Goal: Task Accomplishment & Management: Manage account settings

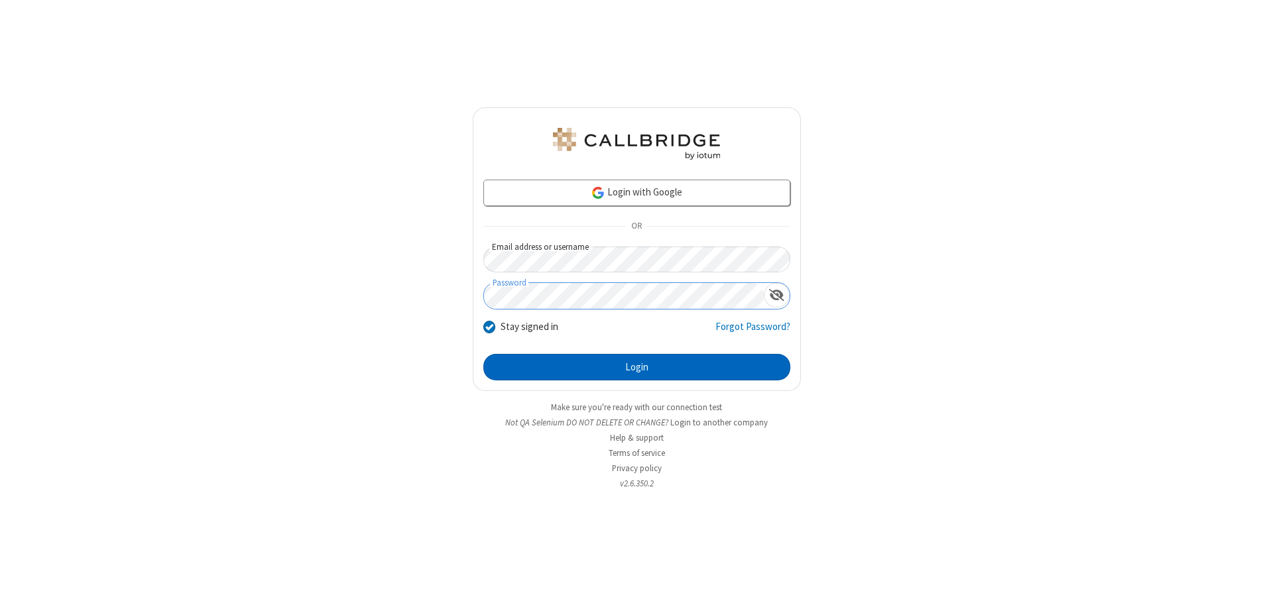
click at [637, 367] on button "Login" at bounding box center [636, 367] width 307 height 27
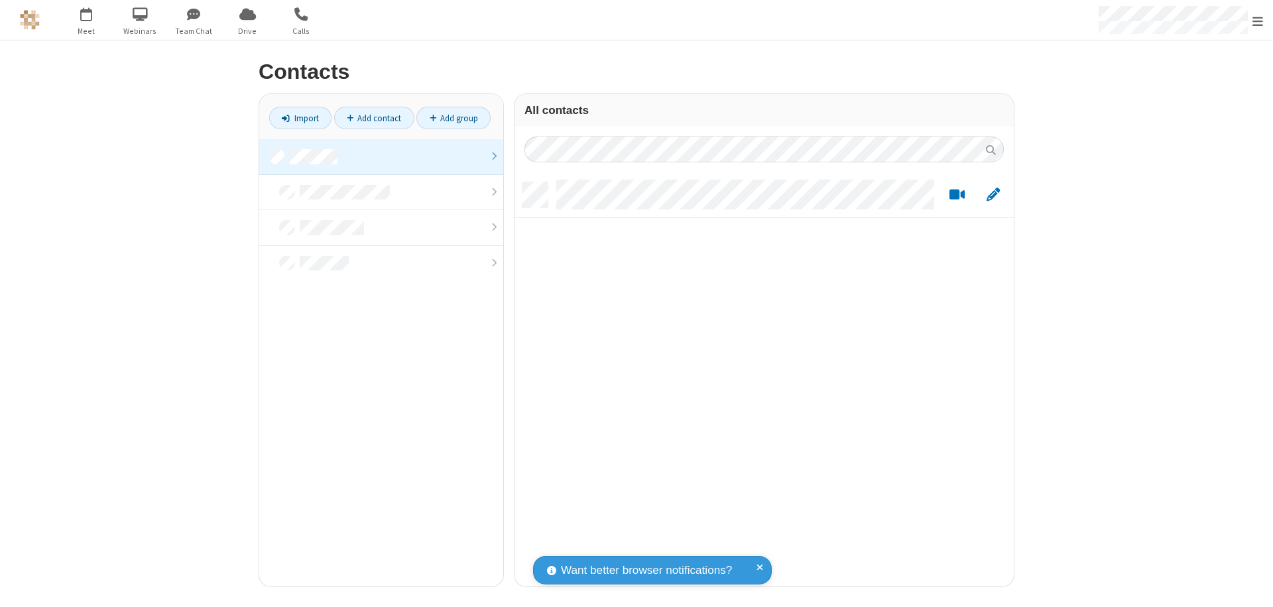
click at [381, 156] on link at bounding box center [381, 157] width 244 height 36
click at [374, 118] on link "Add contact" at bounding box center [374, 118] width 80 height 23
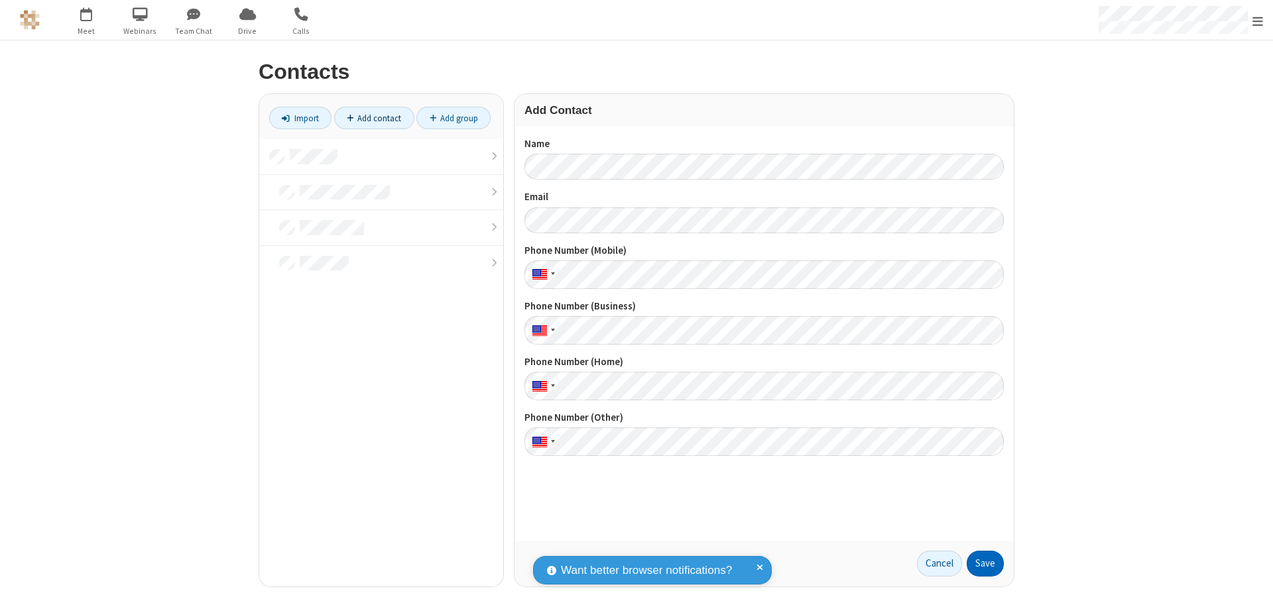
click at [985, 564] on button "Save" at bounding box center [985, 564] width 37 height 27
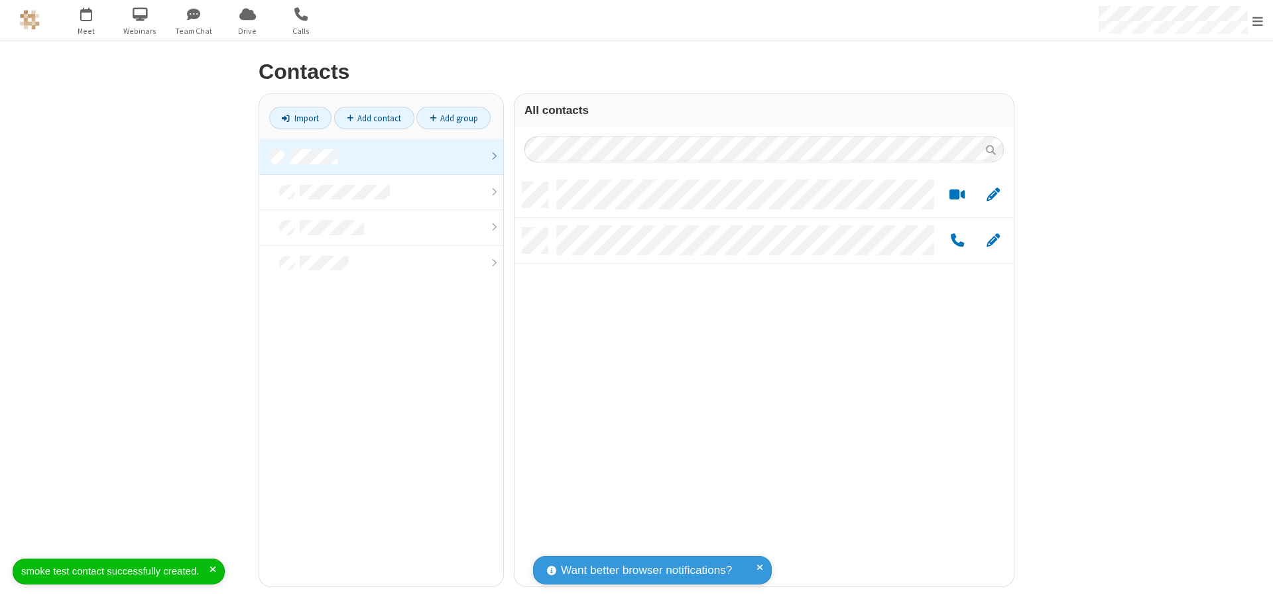
scroll to position [404, 489]
click at [374, 118] on link "Add contact" at bounding box center [374, 118] width 80 height 23
